Goal: Information Seeking & Learning: Learn about a topic

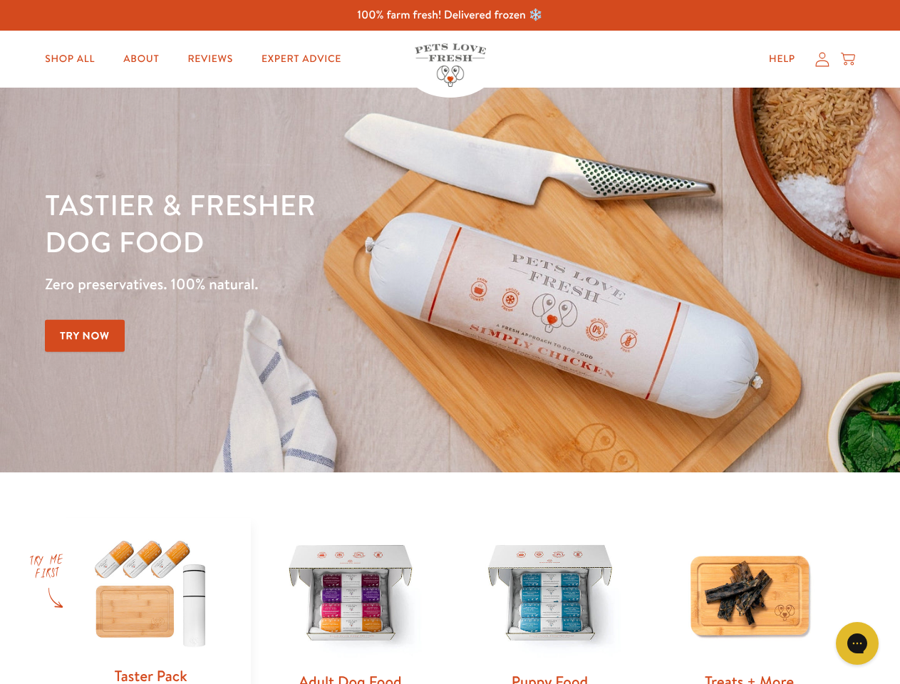
click at [450, 342] on div "Tastier & fresher dog food Zero preservatives. 100% natural. Try Now" at bounding box center [315, 280] width 540 height 188
click at [857, 644] on icon "Gorgias live chat" at bounding box center [857, 643] width 14 height 14
